Goal: Complete application form

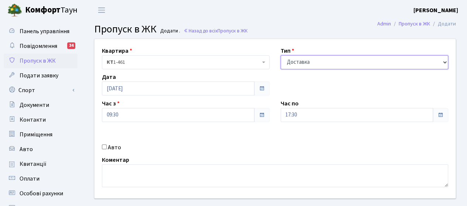
click at [332, 62] on select "- Доставка Таксі Гості Сервіс" at bounding box center [364, 62] width 168 height 14
select select "3"
click at [280, 55] on select "- Доставка Таксі Гості Сервіс" at bounding box center [364, 62] width 168 height 14
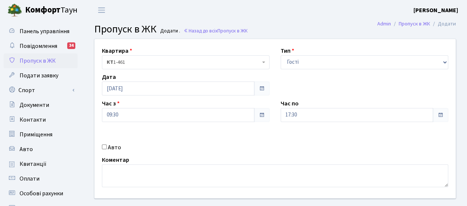
click at [107, 149] on div "Авто" at bounding box center [185, 147] width 179 height 9
click at [104, 146] on input "Авто" at bounding box center [104, 147] width 5 height 5
checkbox input "true"
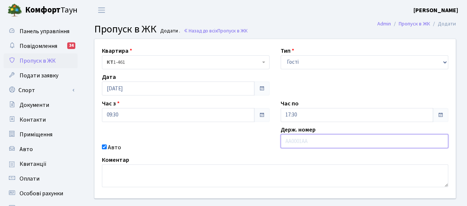
click at [322, 144] on input "text" at bounding box center [364, 141] width 168 height 14
type input "КА4814КЕ"
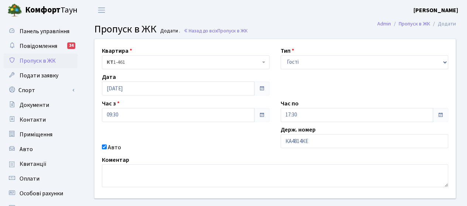
click at [233, 144] on div "Авто" at bounding box center [185, 147] width 179 height 9
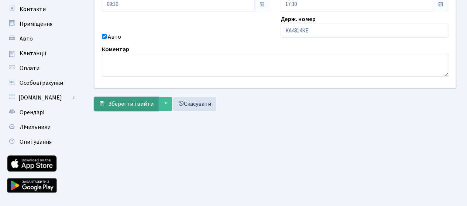
click at [122, 102] on span "Зберегти і вийти" at bounding box center [130, 104] width 45 height 8
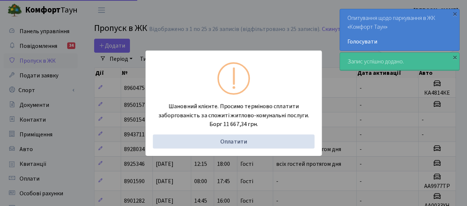
select select "25"
click at [454, 58] on div "×" at bounding box center [454, 57] width 7 height 7
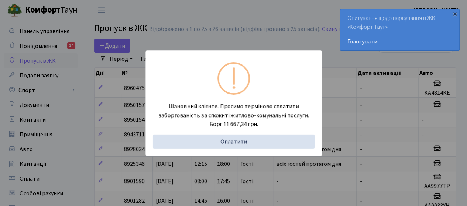
click at [454, 14] on div "×" at bounding box center [454, 13] width 7 height 7
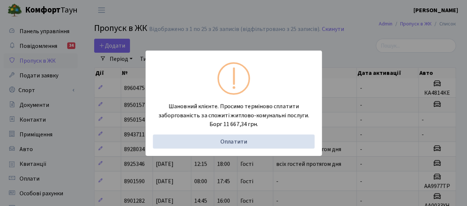
click at [277, 15] on div "Шановний клієнте. Просимо терміново сплатити заборгованість за спожиті житлово-…" at bounding box center [233, 103] width 467 height 206
